Goal: Task Accomplishment & Management: Complete application form

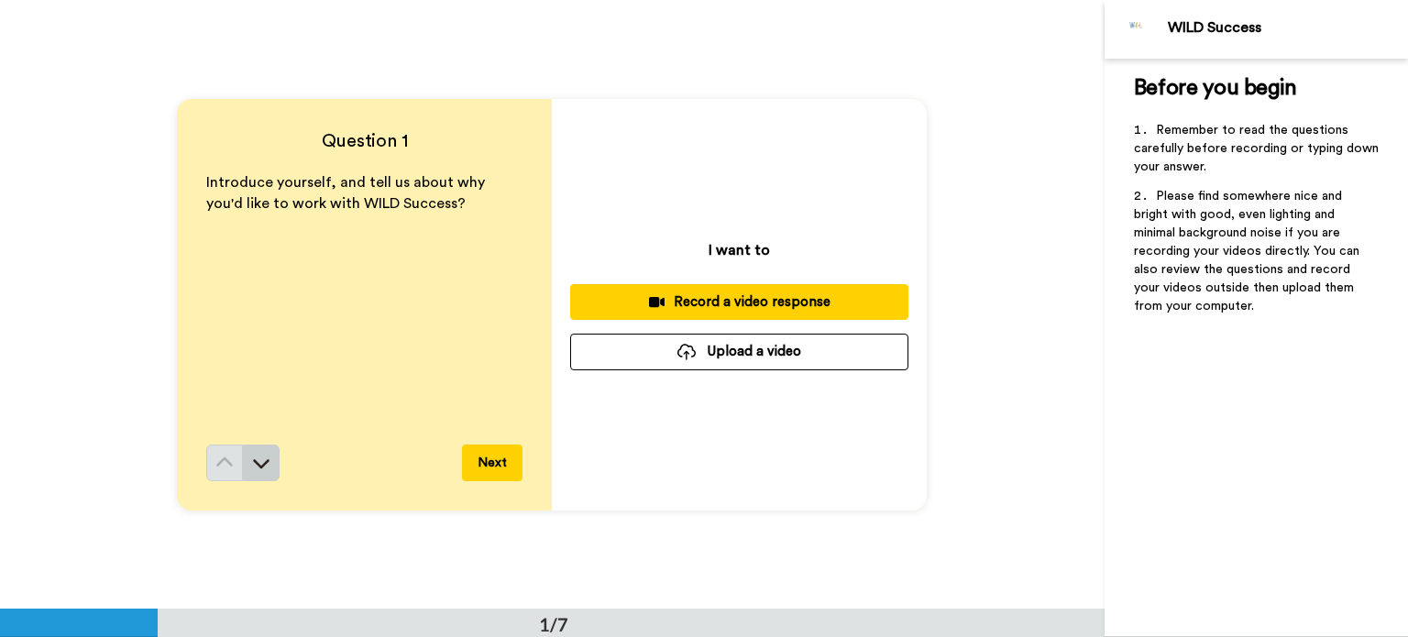
click at [261, 470] on icon at bounding box center [261, 463] width 18 height 18
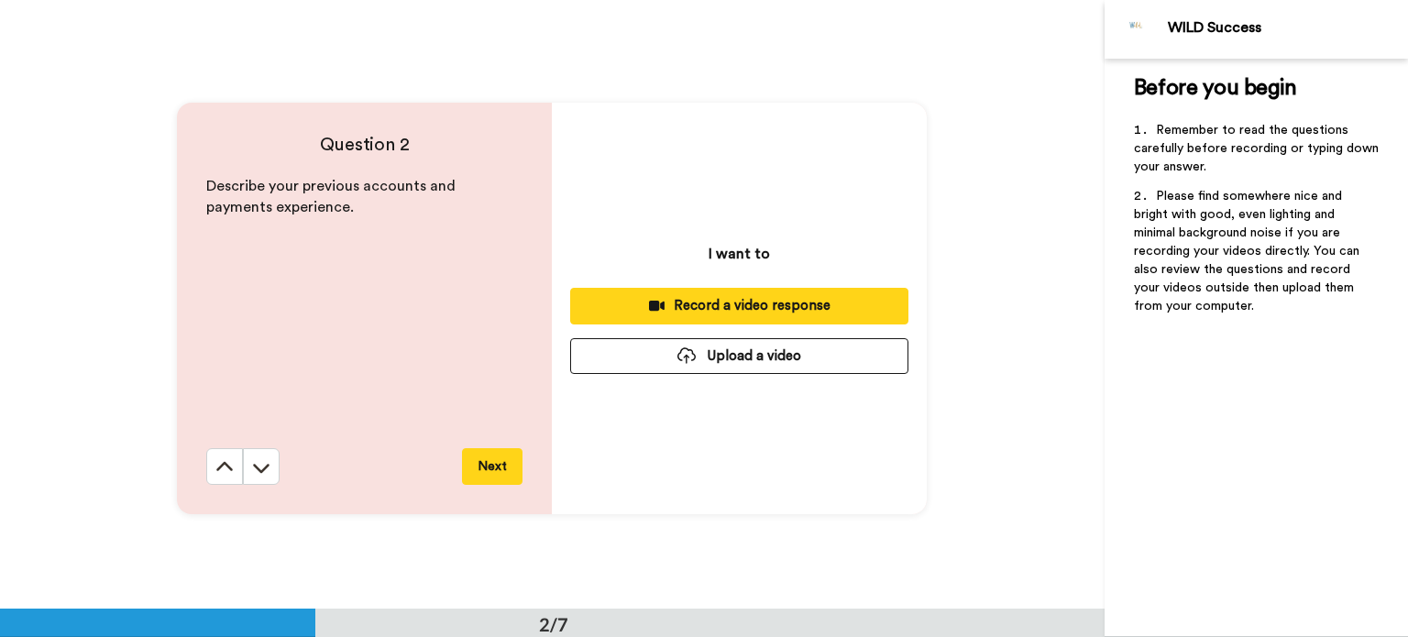
scroll to position [609, 0]
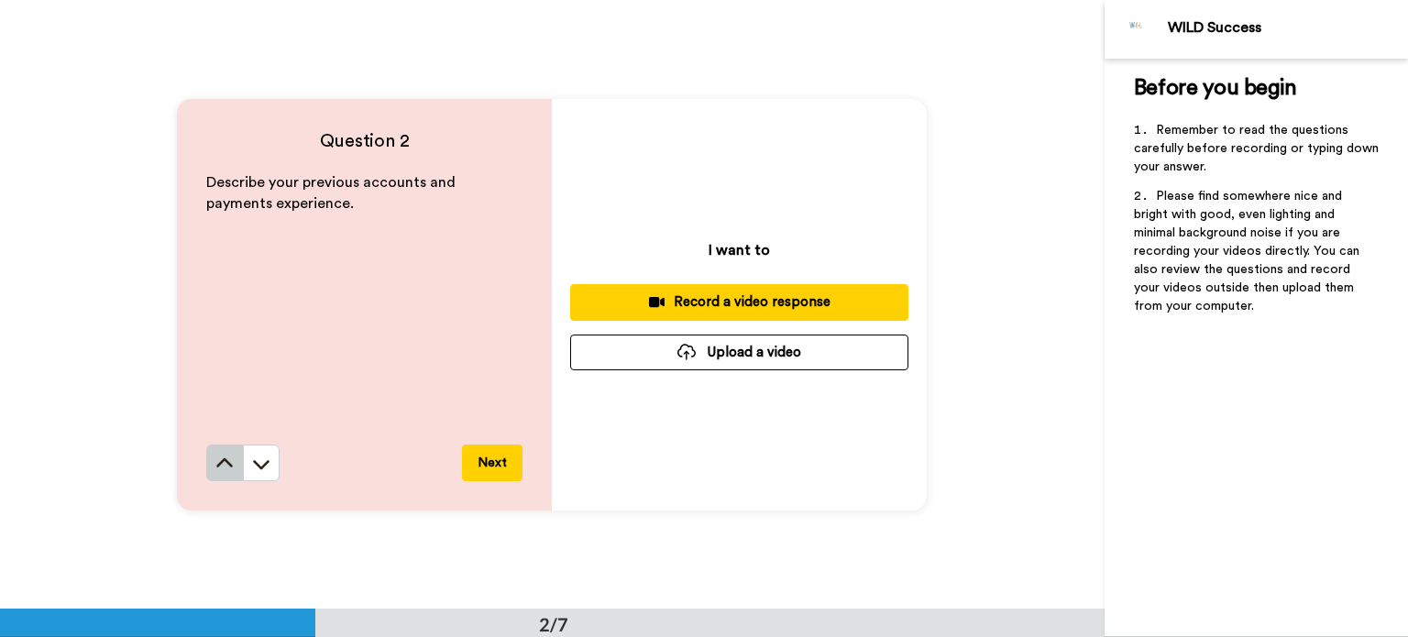
click at [219, 467] on icon at bounding box center [224, 464] width 18 height 18
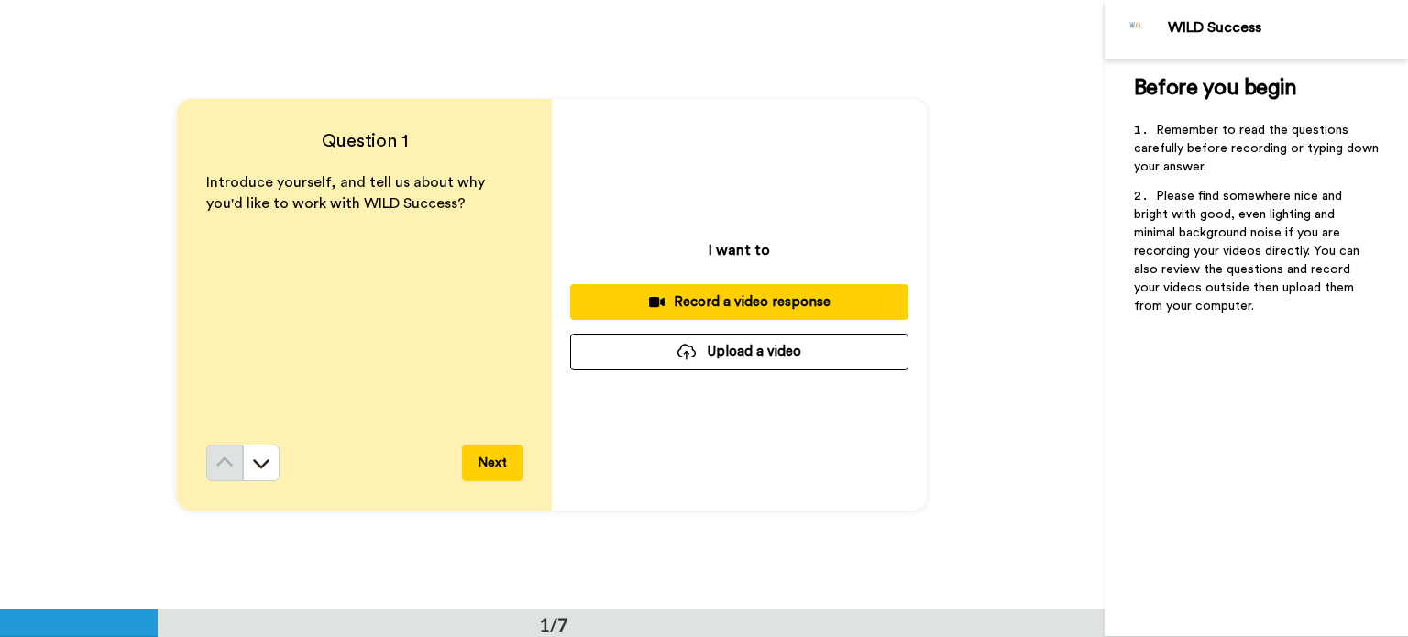
scroll to position [0, 0]
click at [267, 462] on button at bounding box center [261, 463] width 37 height 37
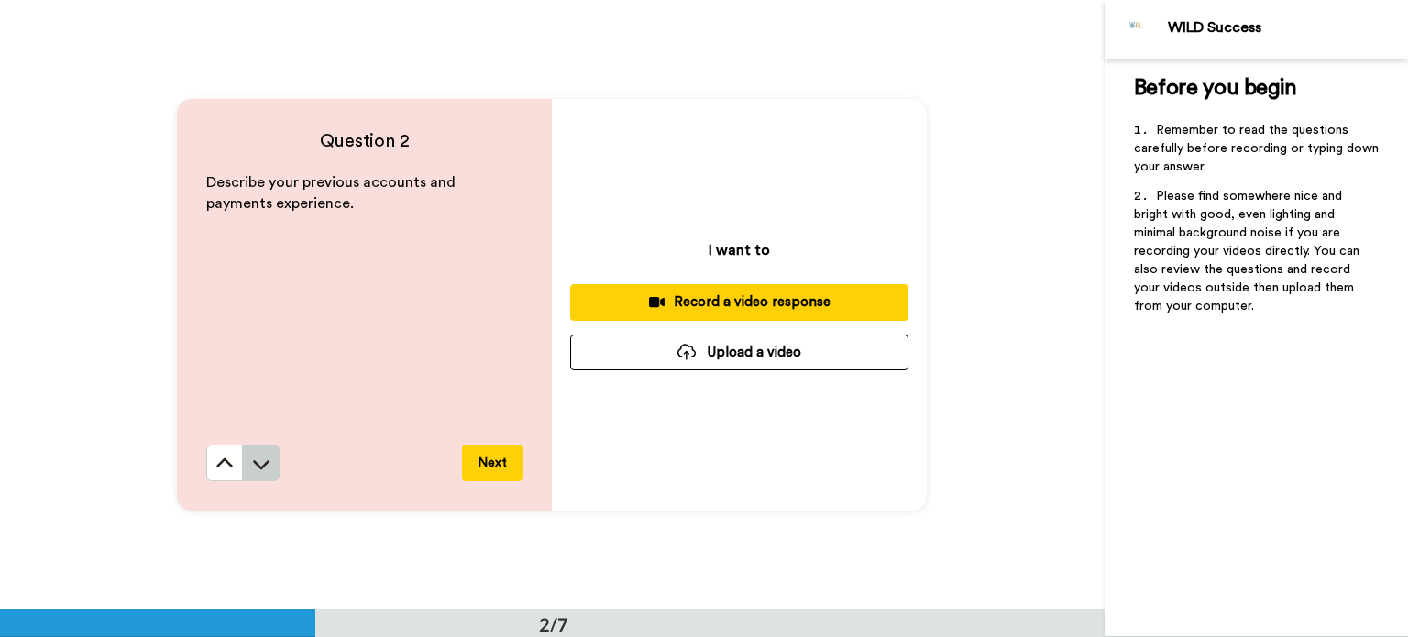
click at [266, 473] on button at bounding box center [261, 463] width 37 height 37
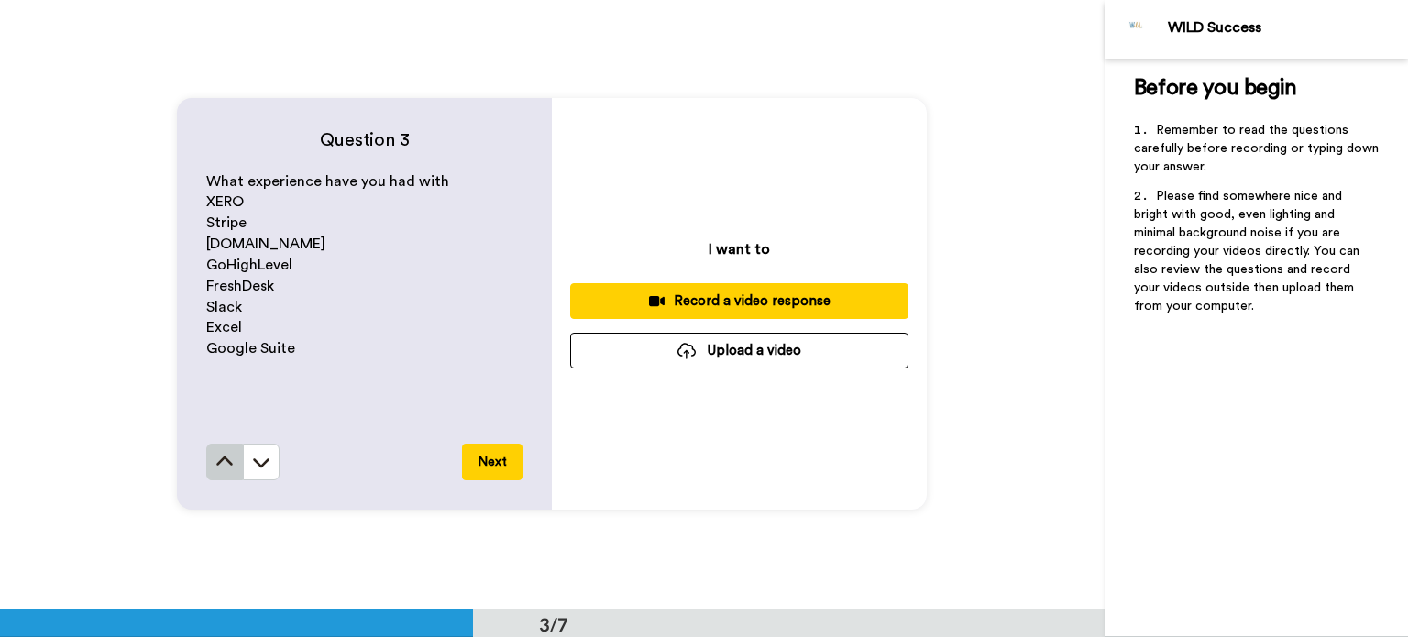
click at [220, 471] on button at bounding box center [224, 462] width 37 height 37
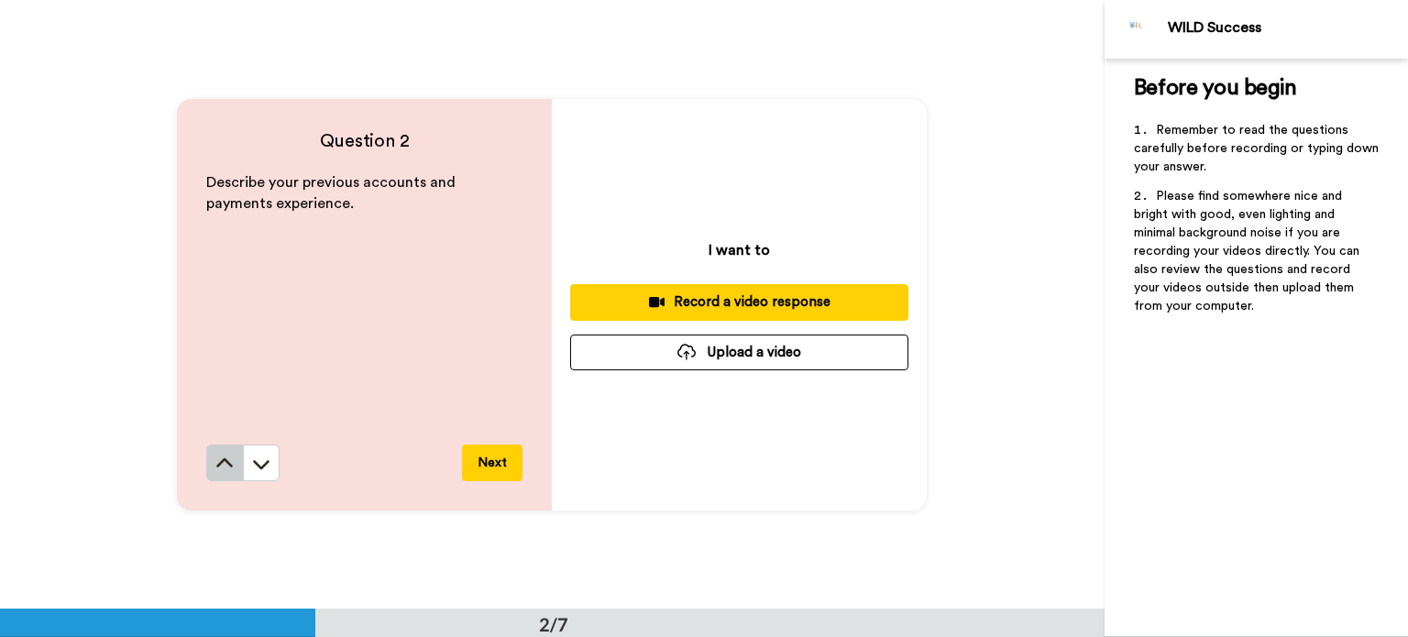
click at [223, 472] on button at bounding box center [224, 463] width 37 height 37
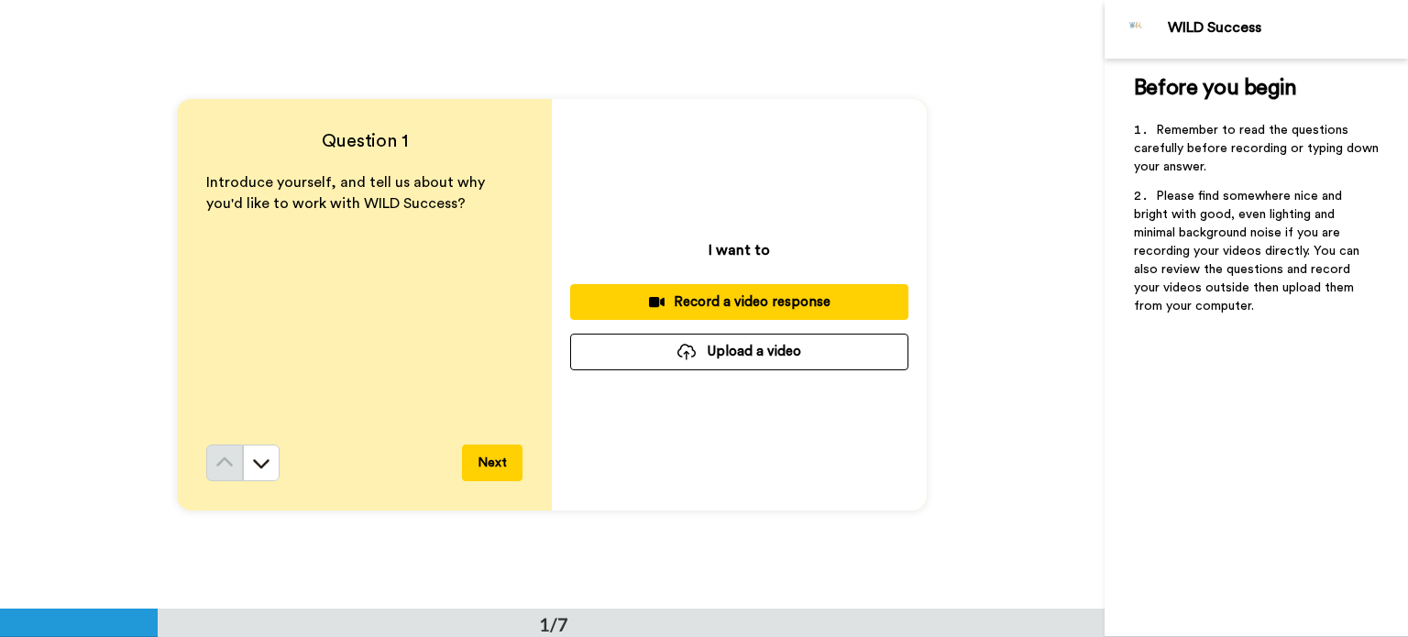
click at [493, 467] on button "Next" at bounding box center [492, 463] width 61 height 37
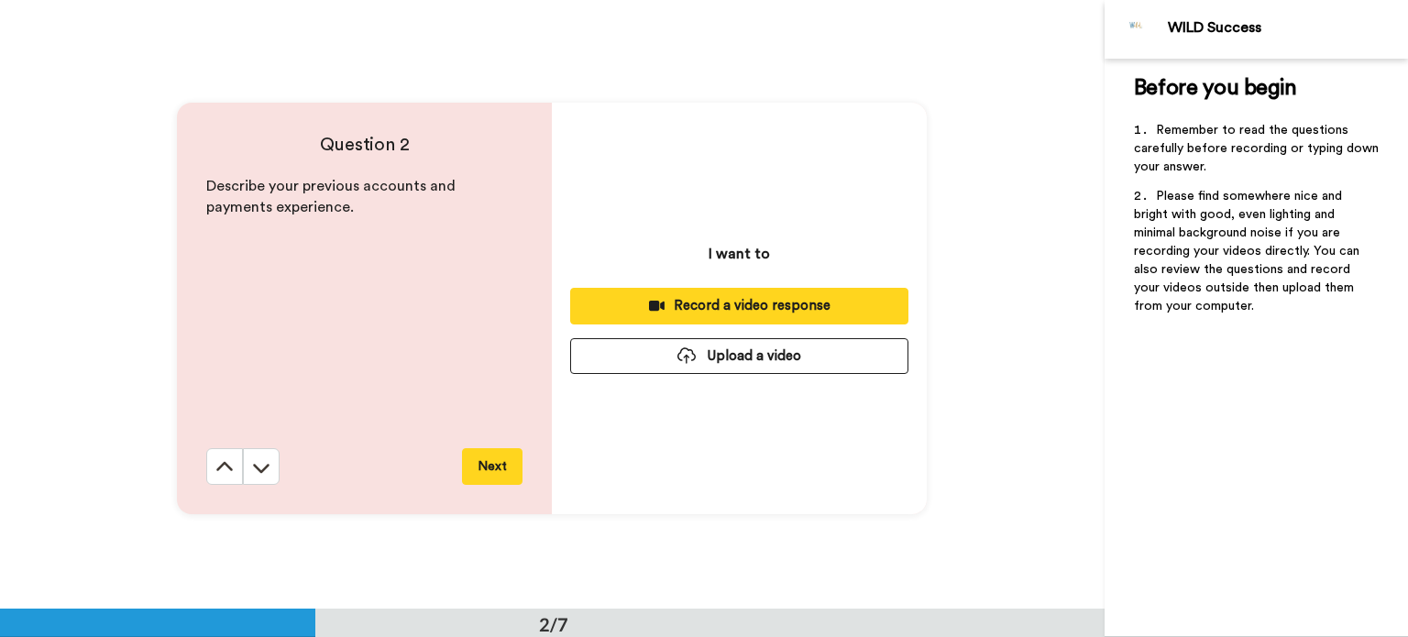
scroll to position [609, 0]
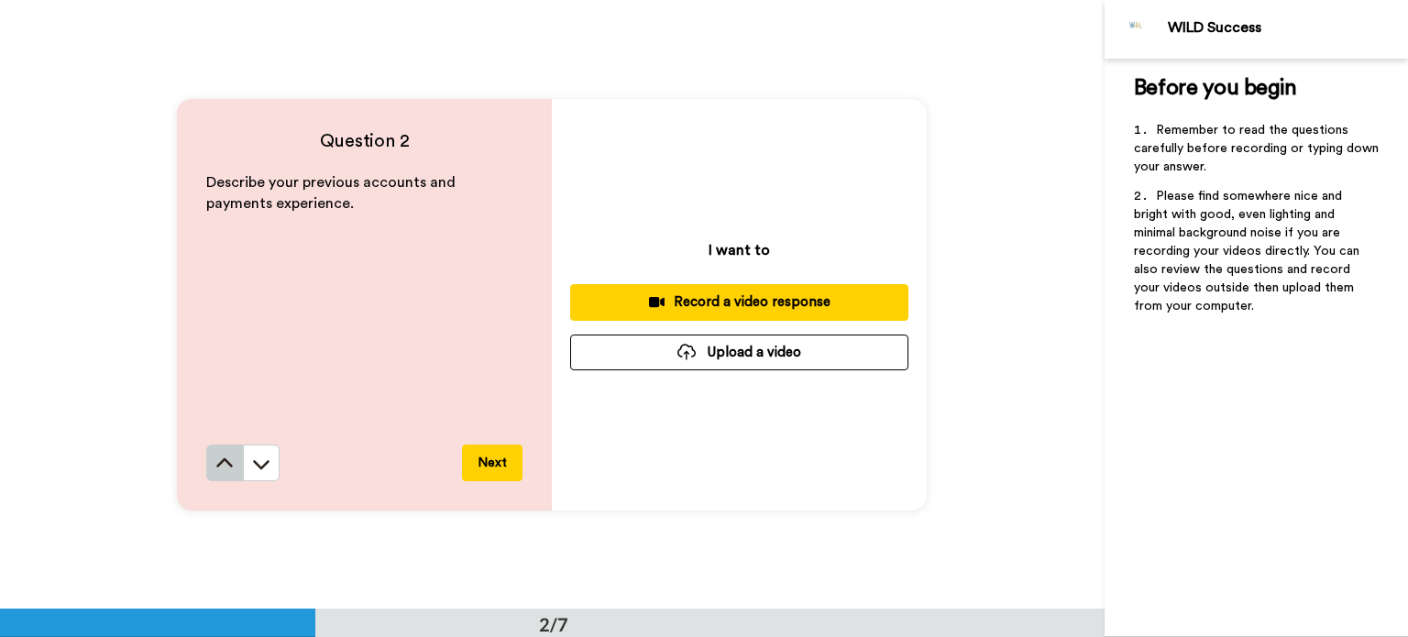
click at [222, 470] on icon at bounding box center [224, 464] width 18 height 18
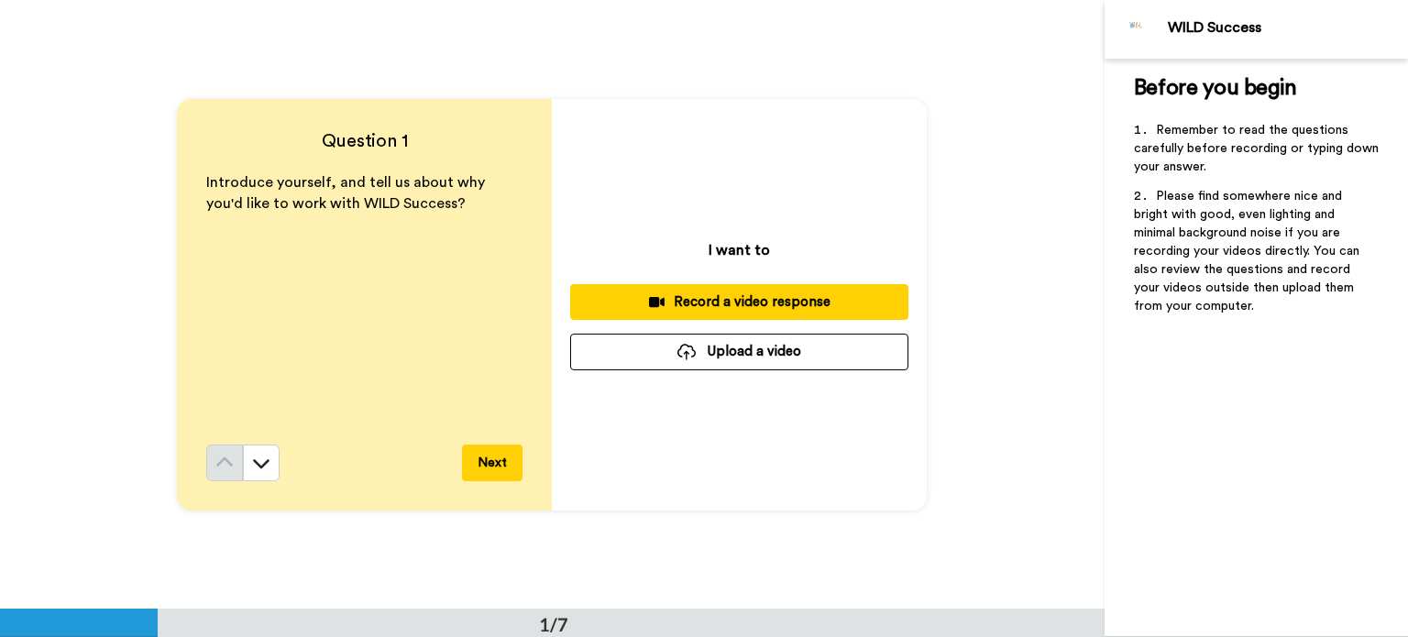
scroll to position [0, 0]
click at [787, 352] on button "Upload a video" at bounding box center [739, 352] width 338 height 36
click at [720, 352] on button "Upload a video" at bounding box center [739, 352] width 338 height 36
click at [795, 359] on button "Upload a video" at bounding box center [739, 352] width 338 height 36
click at [785, 350] on button "Upload a video" at bounding box center [739, 352] width 338 height 36
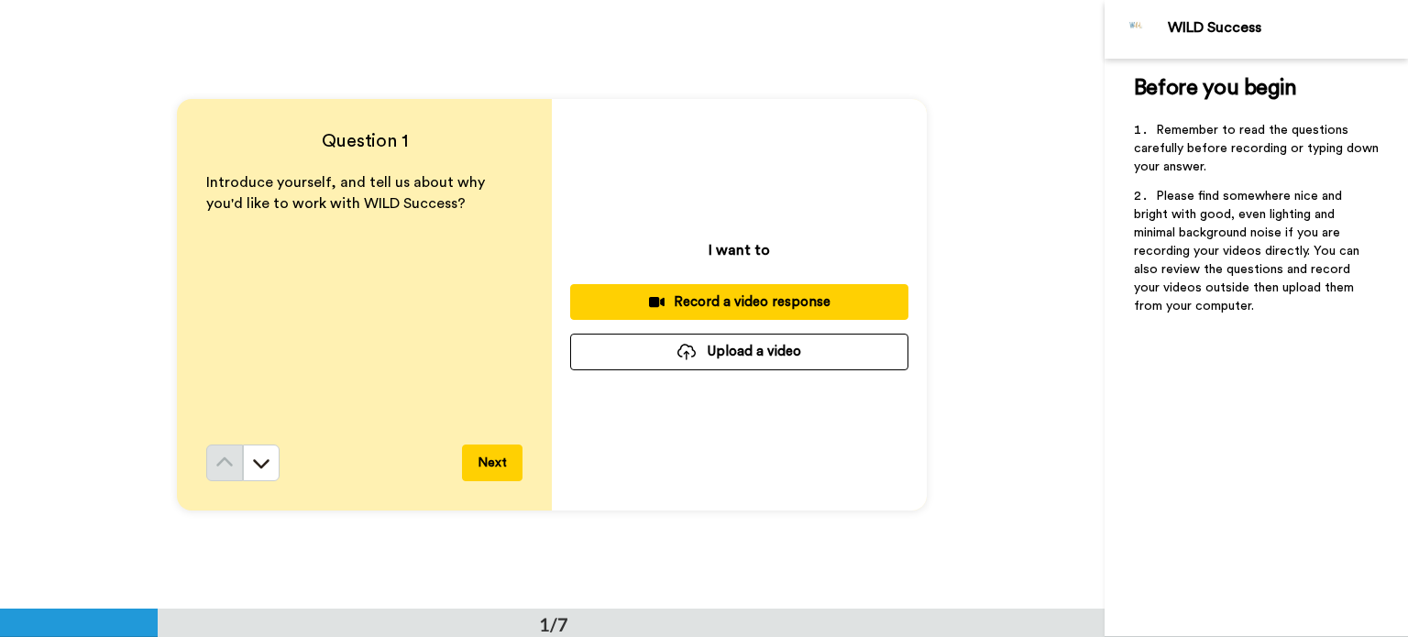
click at [1033, 60] on div "Question 1 Introduce yourself, and tell us about why you'd like to work with WI…" at bounding box center [552, 304] width 1105 height 609
click at [711, 363] on button "Upload a video" at bounding box center [739, 352] width 338 height 36
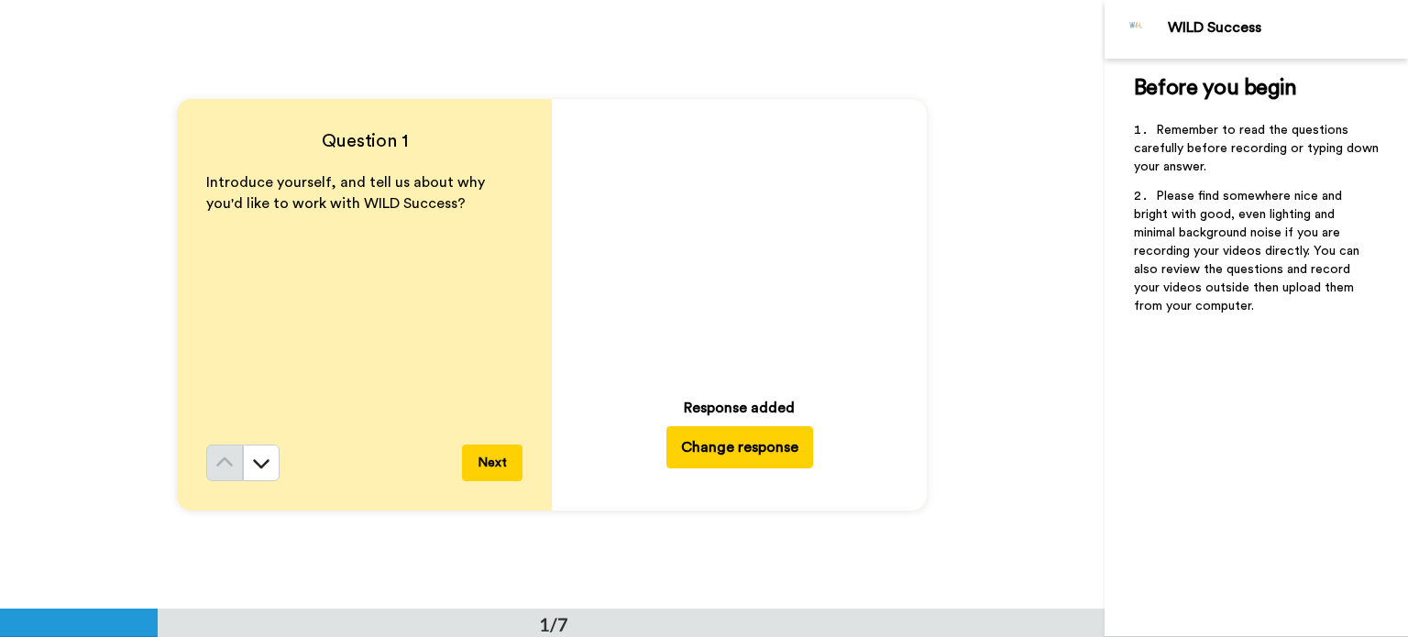
click at [498, 463] on button "Next" at bounding box center [492, 463] width 61 height 37
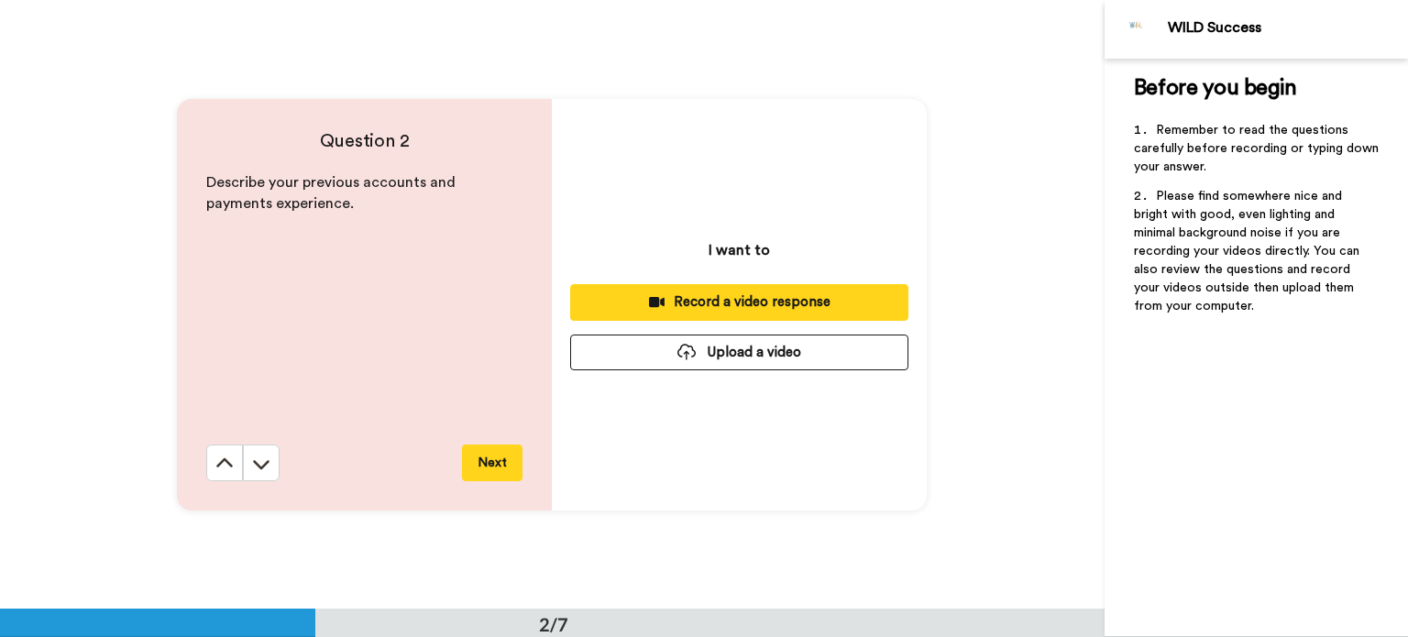
scroll to position [609, 0]
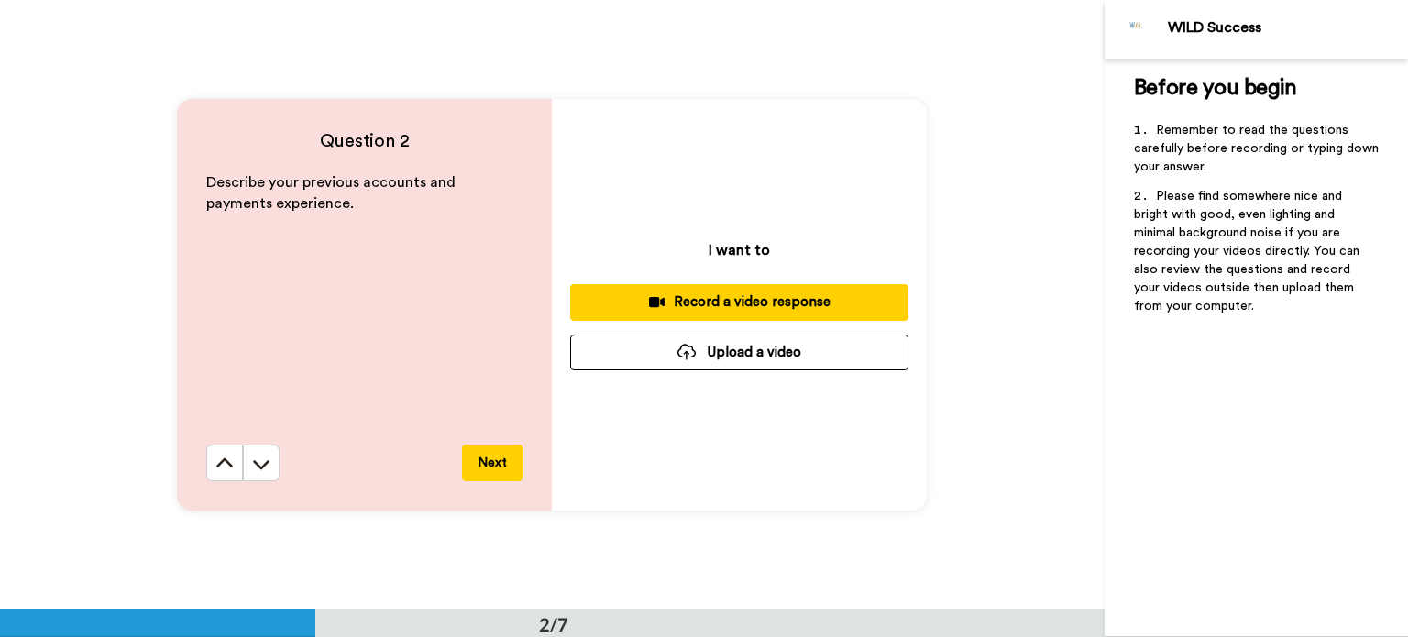
click at [744, 347] on button "Upload a video" at bounding box center [739, 353] width 338 height 36
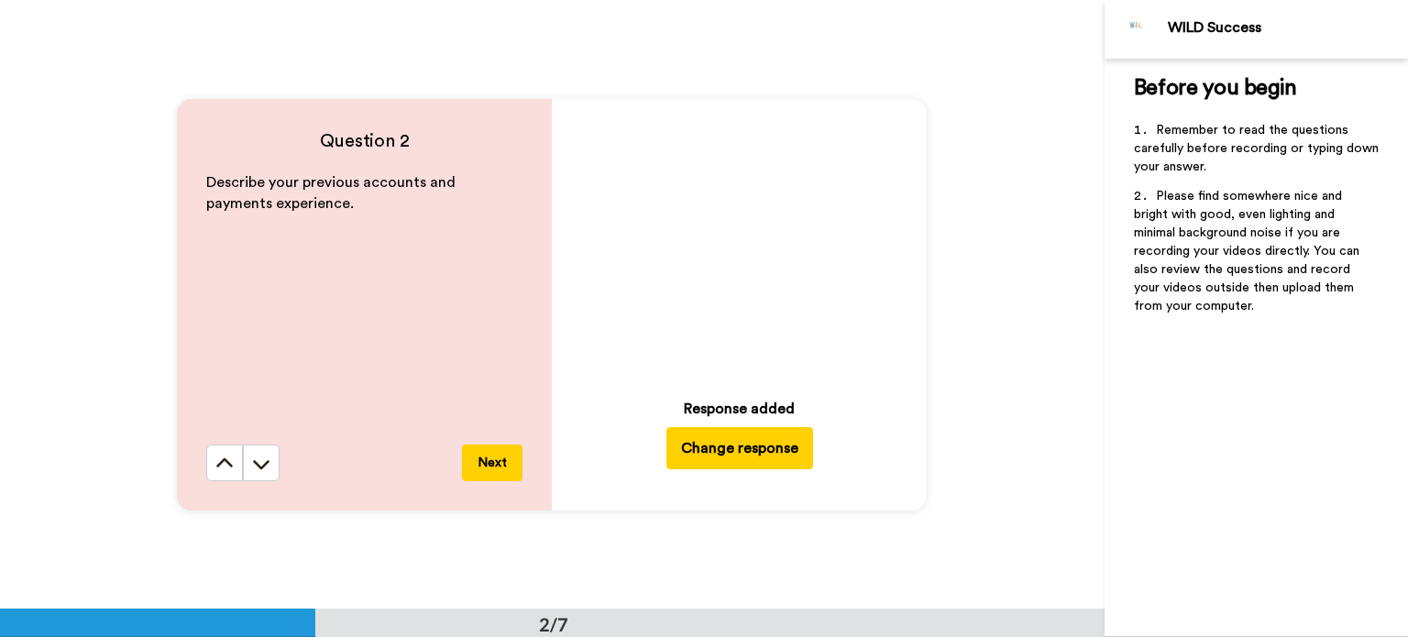
click at [475, 463] on button "Next" at bounding box center [492, 463] width 61 height 37
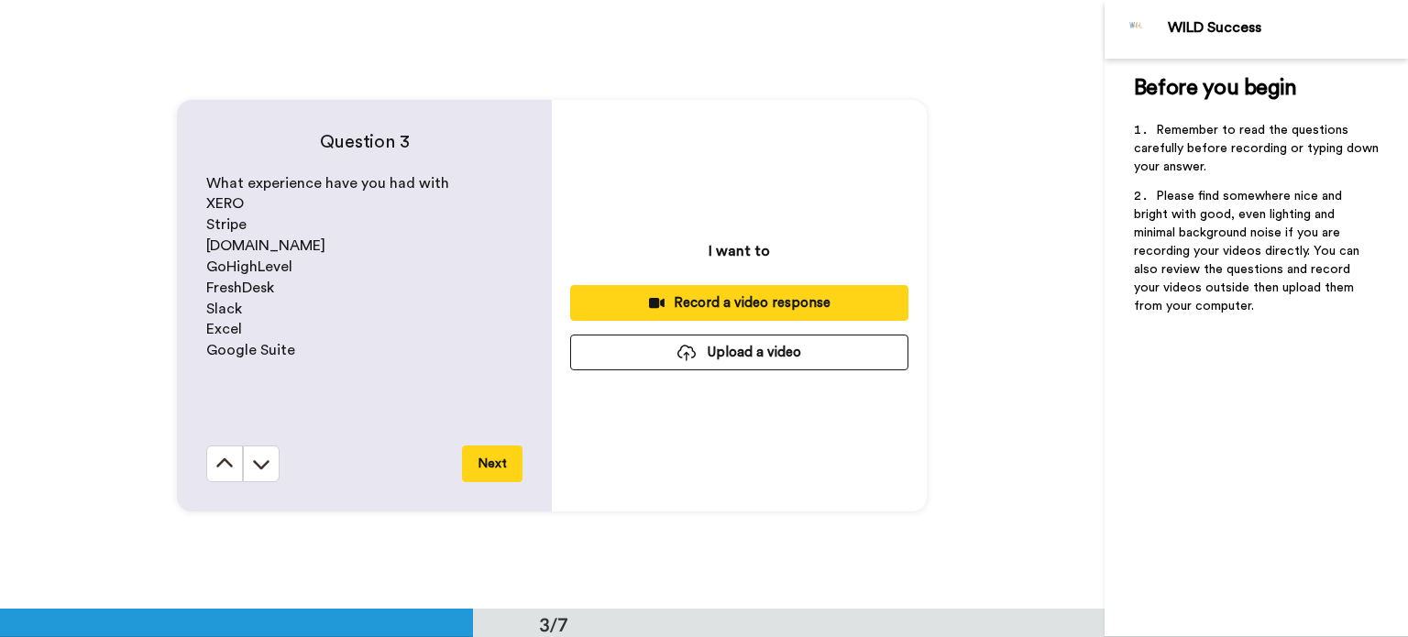
scroll to position [1219, 0]
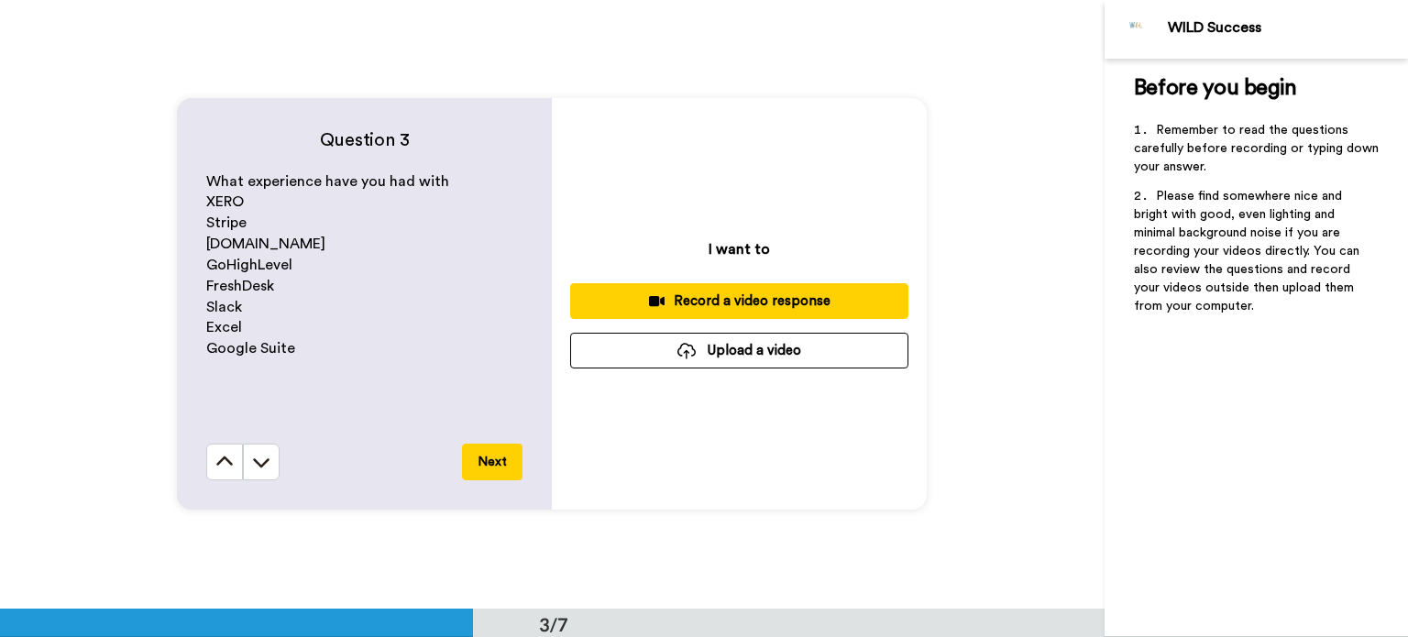
click at [703, 353] on button "Upload a video" at bounding box center [739, 351] width 338 height 36
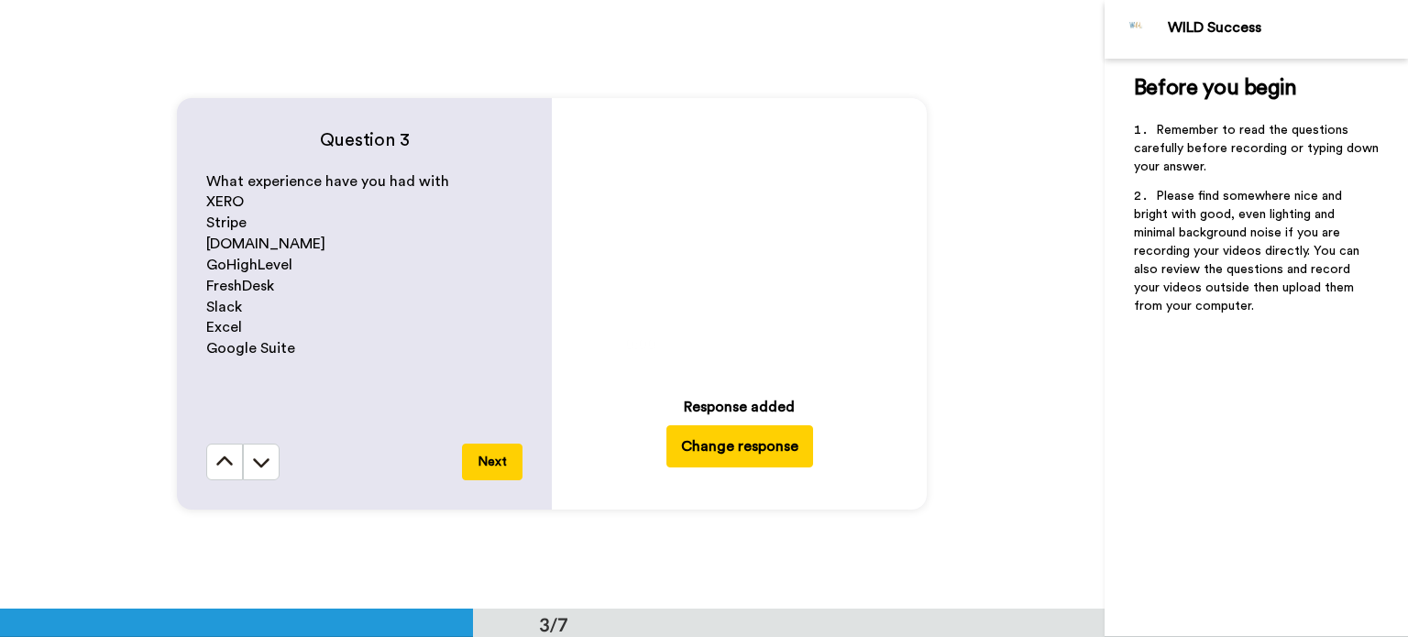
click at [727, 234] on icon "Play/Pause" at bounding box center [740, 240] width 49 height 87
click at [482, 457] on button "Next" at bounding box center [492, 462] width 61 height 37
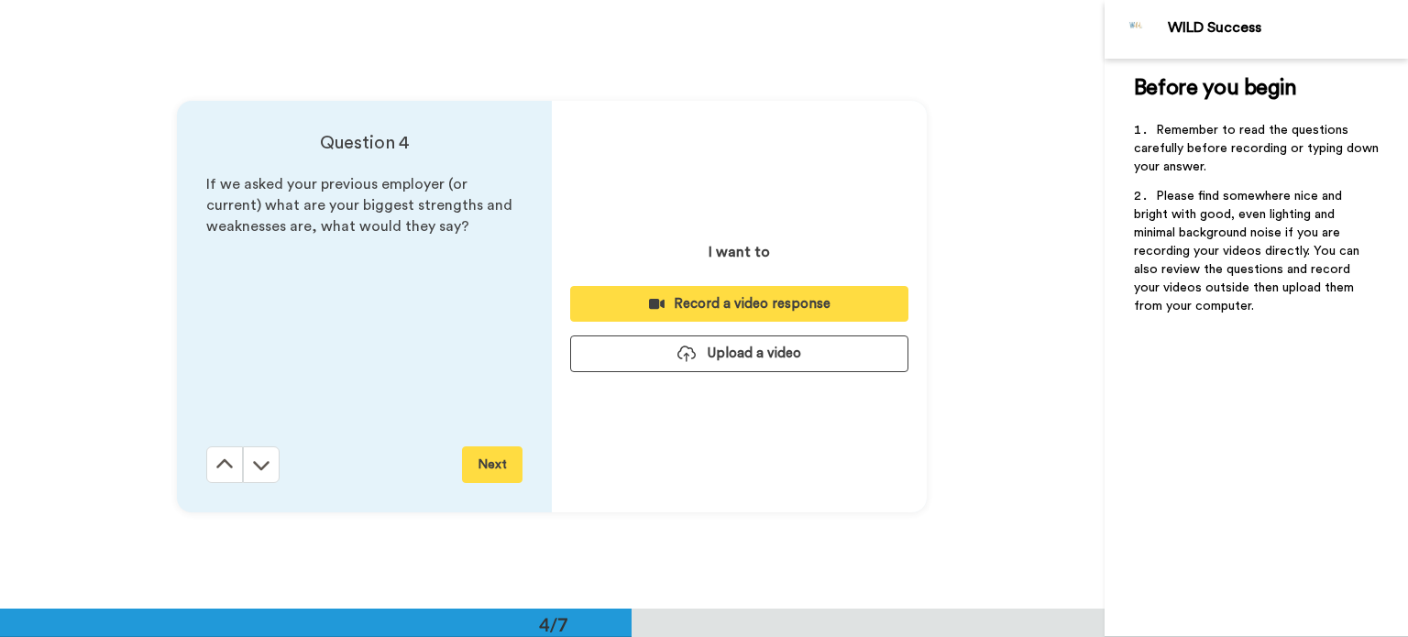
scroll to position [1828, 0]
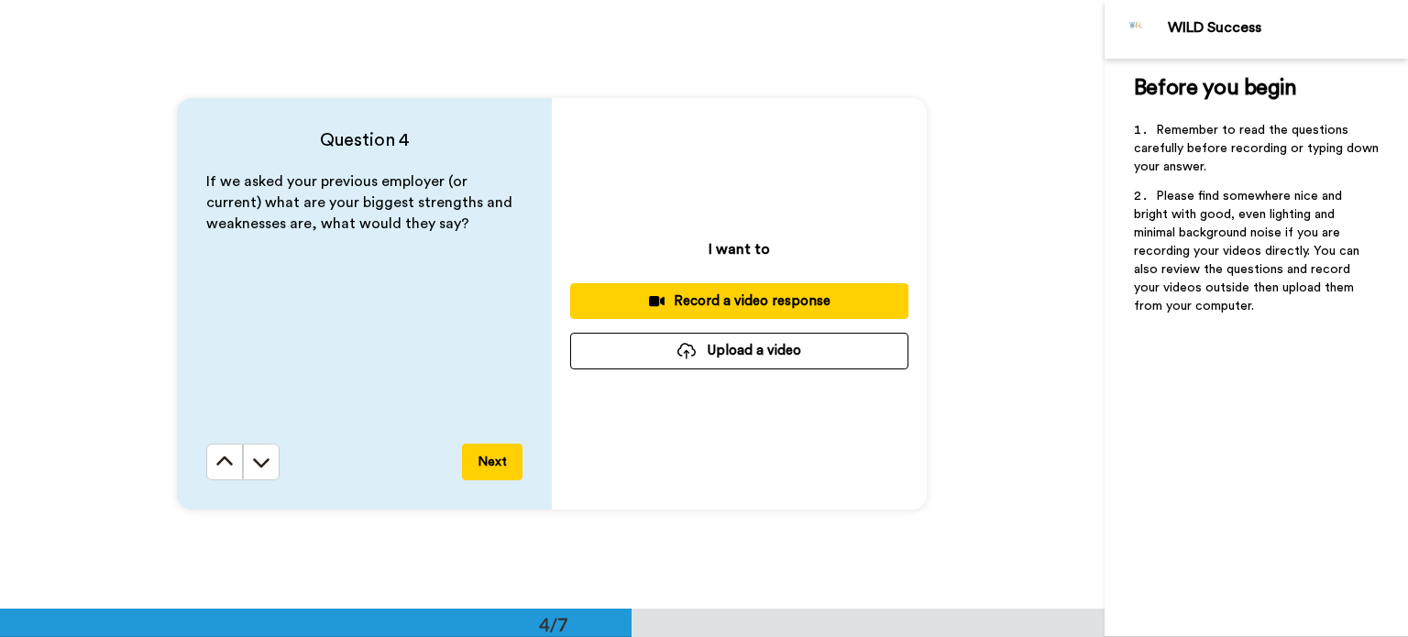
click at [722, 349] on button "Upload a video" at bounding box center [739, 351] width 338 height 36
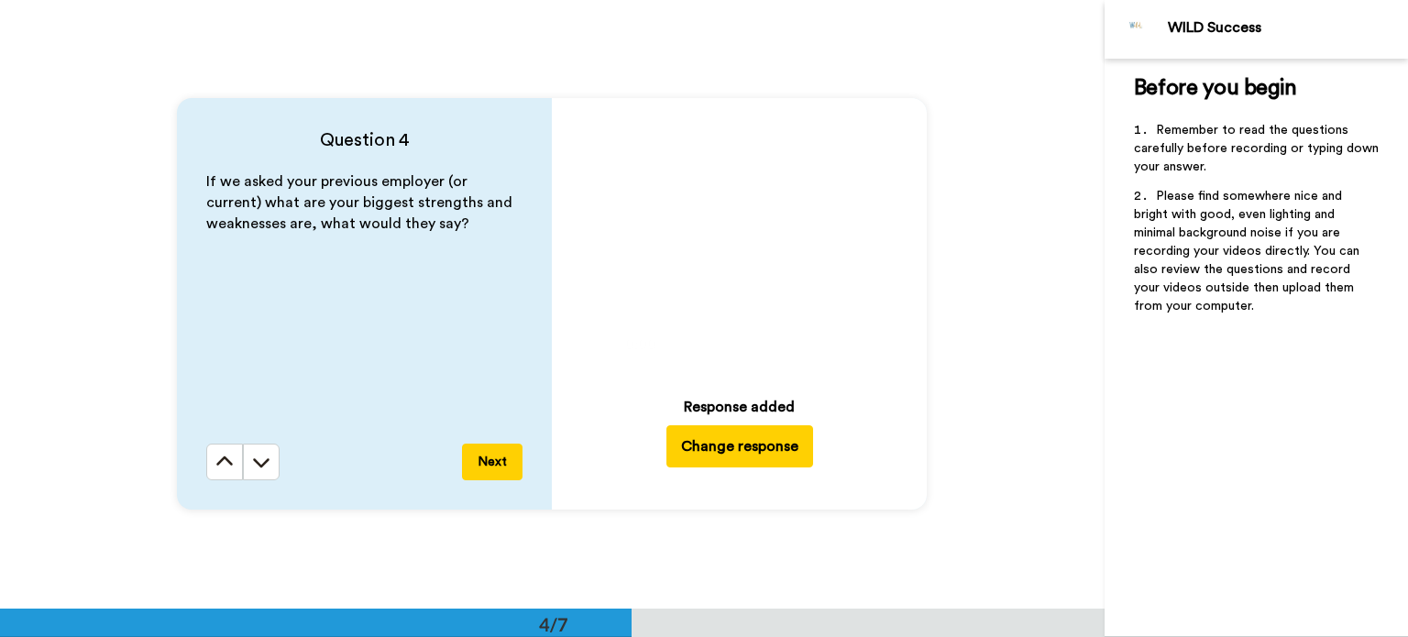
click at [737, 241] on icon "Play/Pause" at bounding box center [740, 241] width 49 height 87
click at [495, 468] on button "Next" at bounding box center [492, 462] width 61 height 37
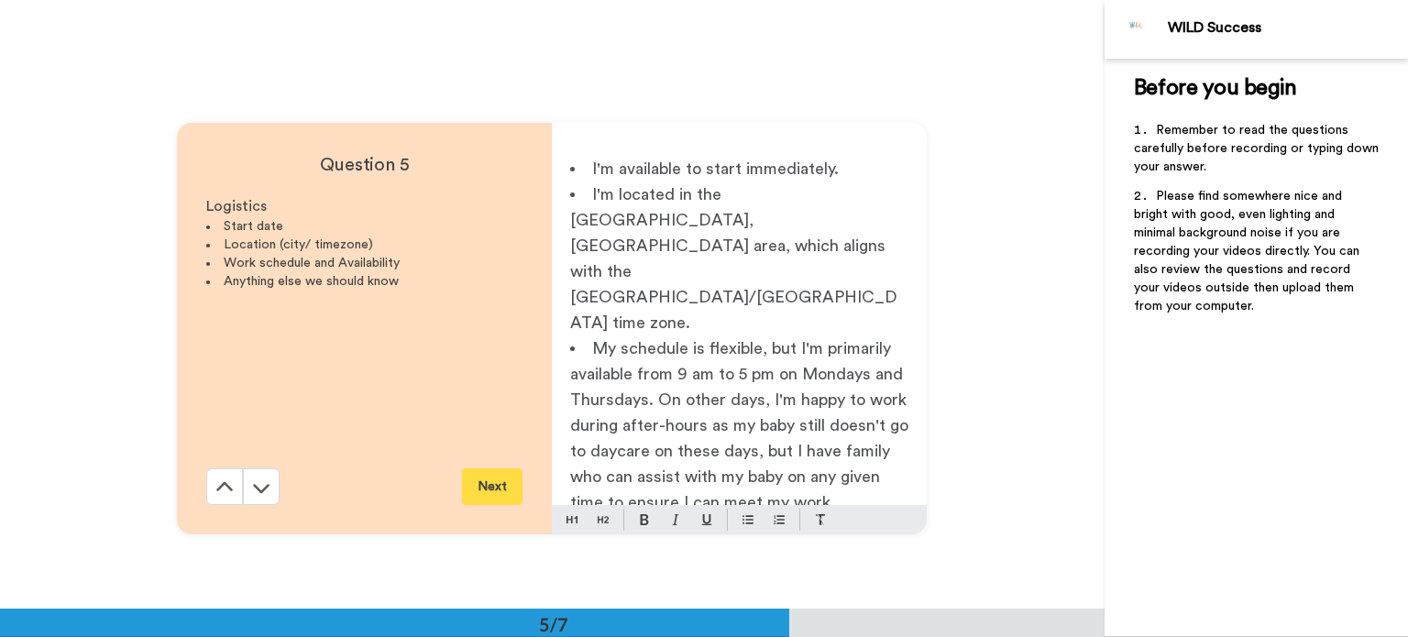
scroll to position [2438, 0]
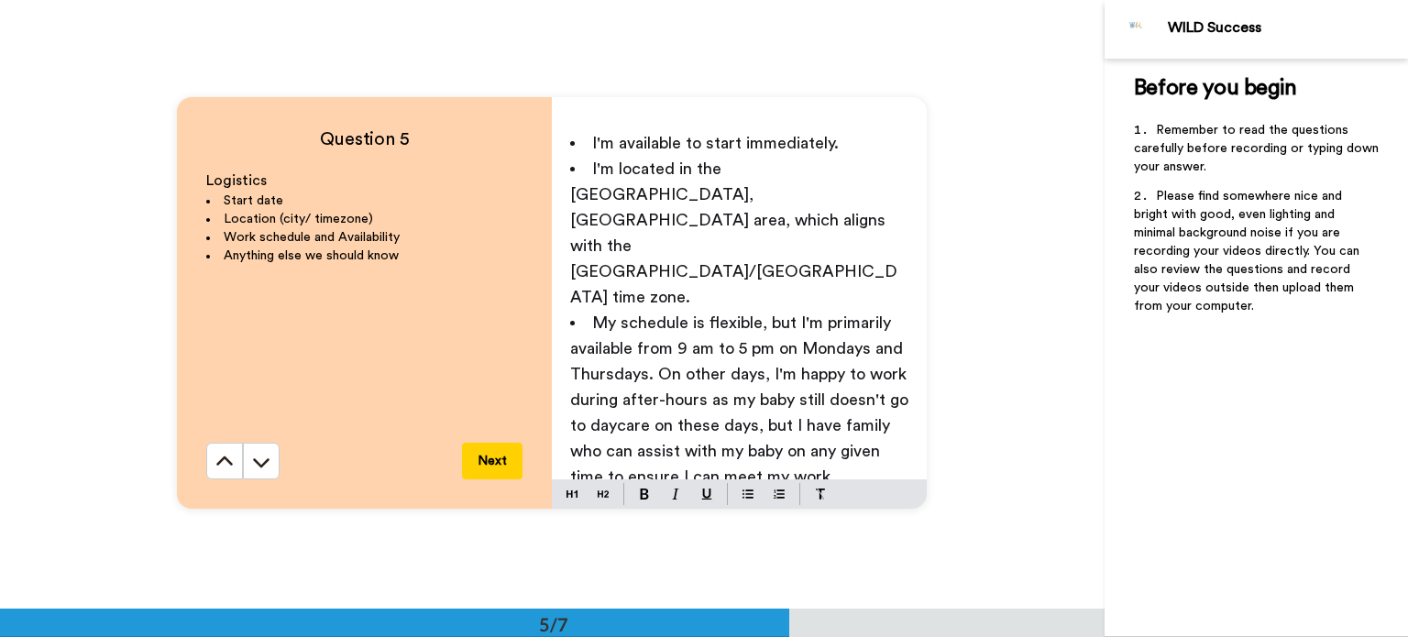
click at [488, 461] on button "Next" at bounding box center [492, 461] width 61 height 37
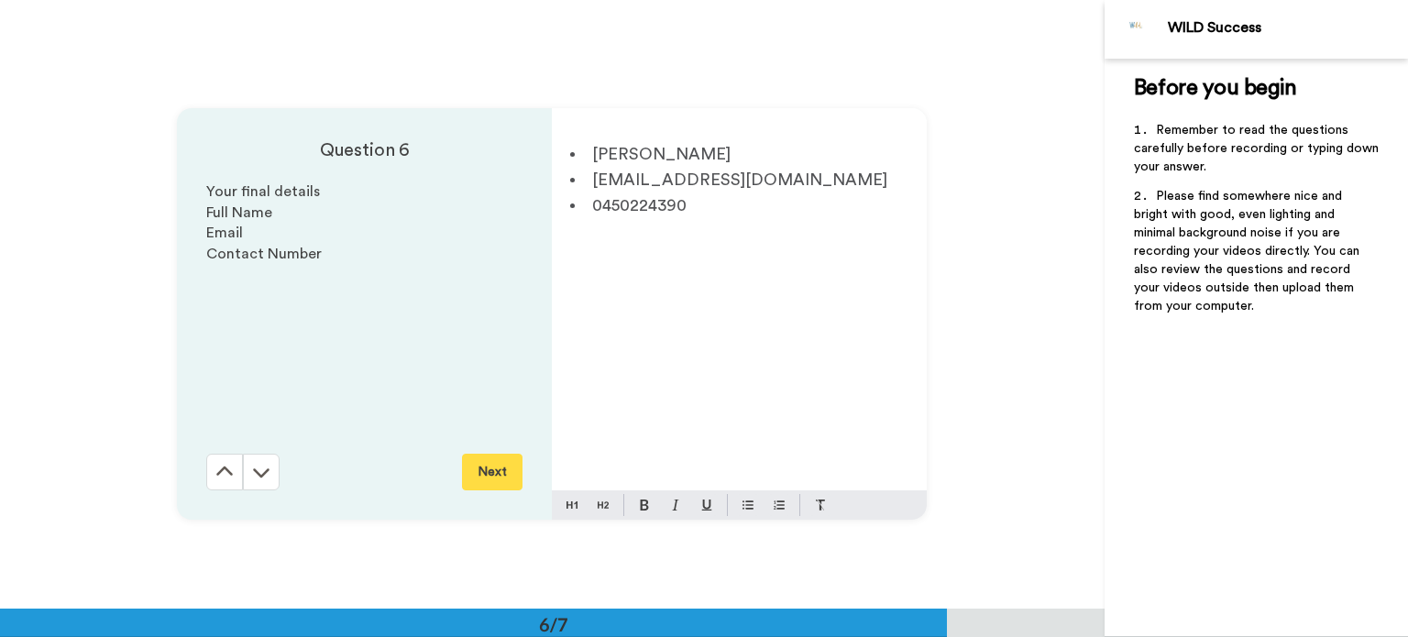
scroll to position [3047, 0]
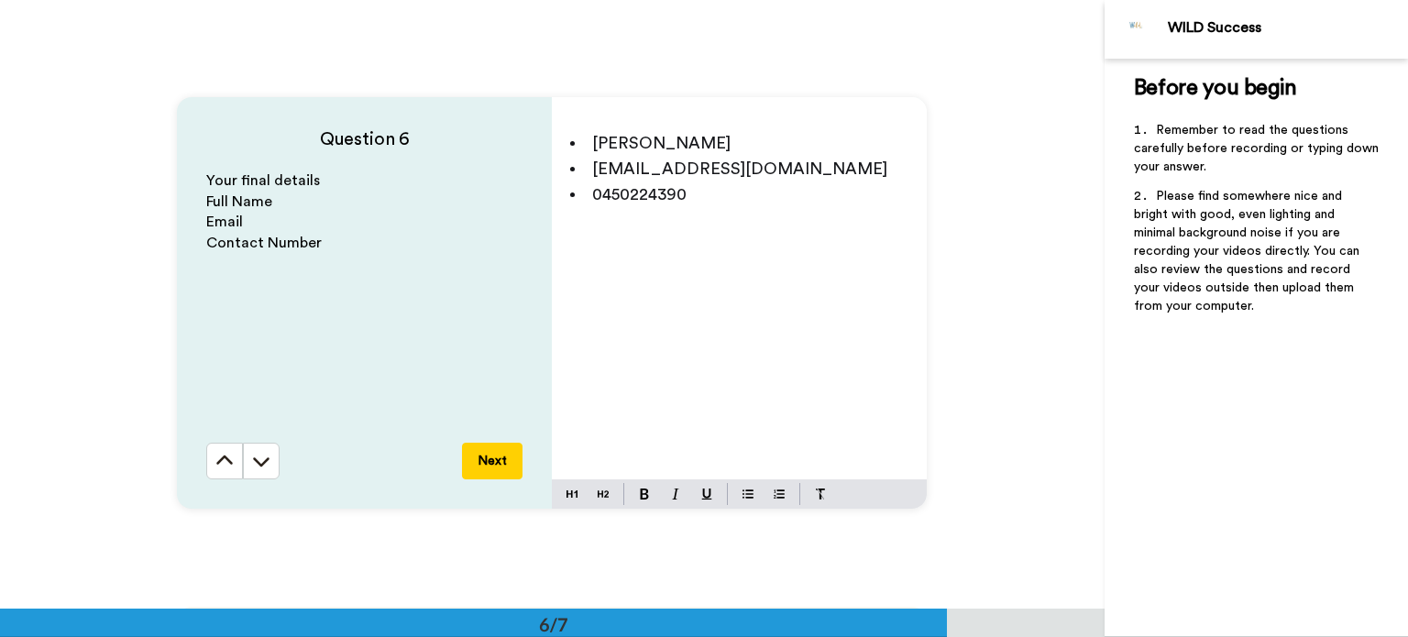
click at [488, 461] on button "Next" at bounding box center [492, 461] width 61 height 37
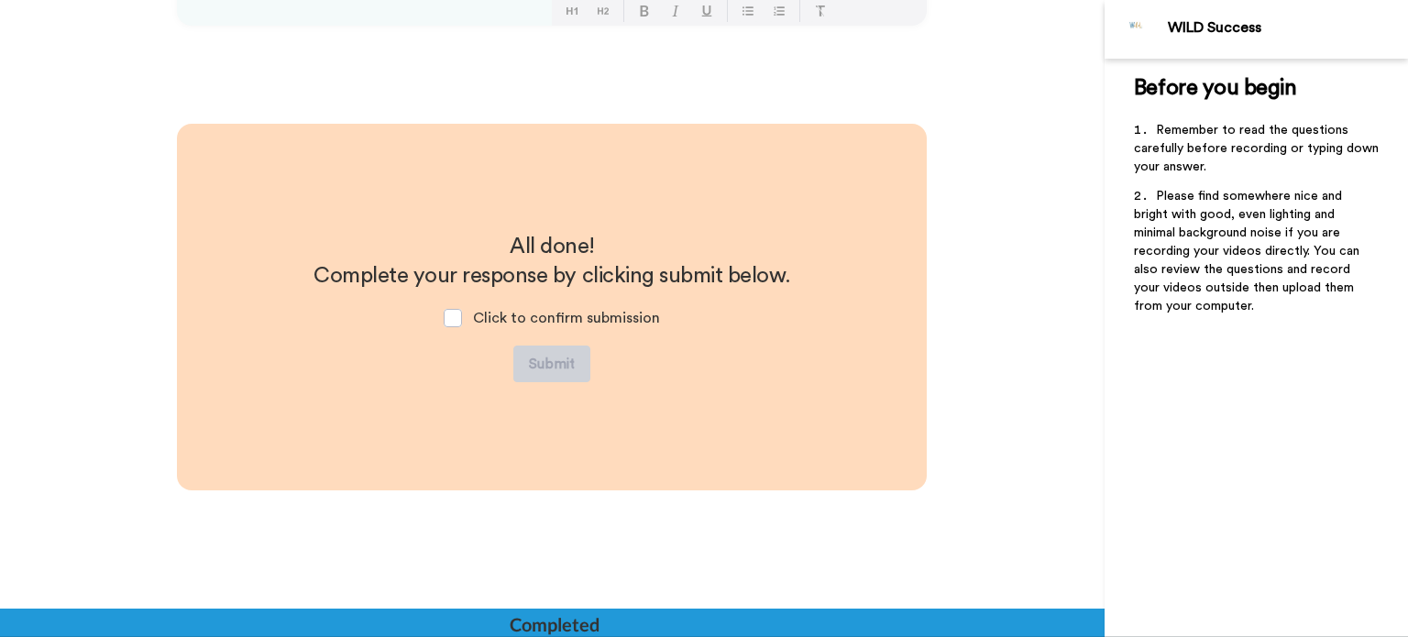
scroll to position [3535, 0]
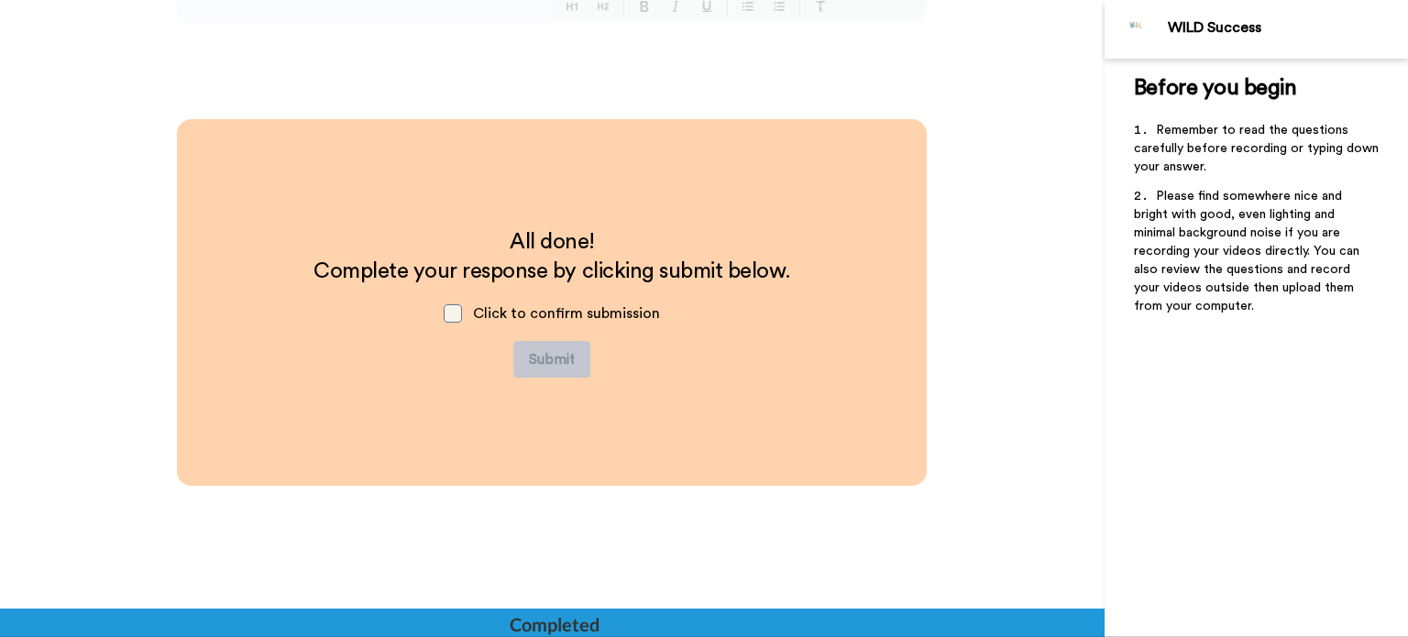
click at [455, 314] on span at bounding box center [453, 313] width 18 height 18
click at [554, 361] on button "Submit" at bounding box center [551, 359] width 77 height 37
